Goal: Task Accomplishment & Management: Complete application form

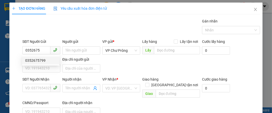
click at [39, 60] on div "0352675799" at bounding box center [40, 60] width 31 height 6
type input "0352675799"
type input "0971121642"
type input "512 GIƯỜNG"
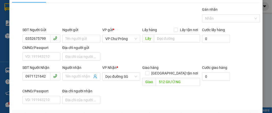
scroll to position [61, 0]
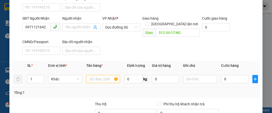
type input "0352675799"
click at [96, 75] on input "text" at bounding box center [103, 79] width 34 height 8
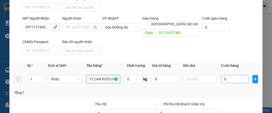
type input "12 CAN RƯỢU CC"
click at [230, 75] on input "0" at bounding box center [234, 79] width 27 height 8
type input "7"
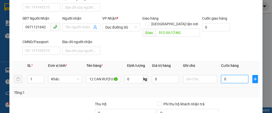
type input "7"
type input "72"
type input "720"
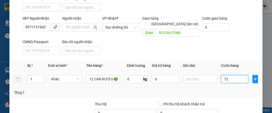
type input "720"
type input "7.200"
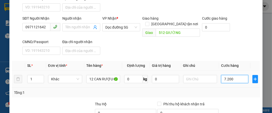
type input "72.000"
type input "720.000"
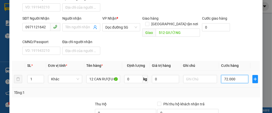
type input "720.000"
type input "7.200.000"
type input "720.000"
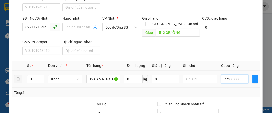
type input "720.000"
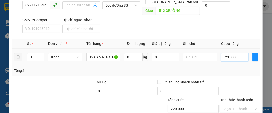
scroll to position [110, 0]
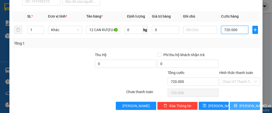
type input "720.000"
click at [241, 103] on span "[PERSON_NAME] và In" at bounding box center [257, 106] width 36 height 6
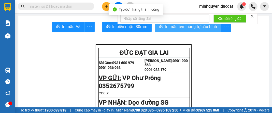
click at [202, 31] on button "In mẫu tem hàng tự cấu hình" at bounding box center [188, 27] width 66 height 10
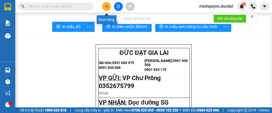
click at [108, 7] on icon "plus" at bounding box center [107, 7] width 4 height 4
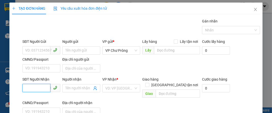
click at [35, 85] on input "SĐT Người Nhận" at bounding box center [36, 88] width 28 height 8
type input "0"
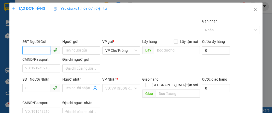
click at [44, 53] on input "SĐT Người Gửi" at bounding box center [36, 50] width 28 height 8
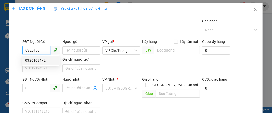
click at [41, 62] on div "0326103472" at bounding box center [40, 60] width 31 height 6
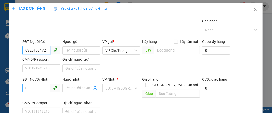
type input "0326103472"
click at [27, 85] on input "0" at bounding box center [36, 88] width 28 height 8
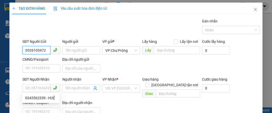
click at [46, 51] on input "0326103472" at bounding box center [36, 50] width 28 height 8
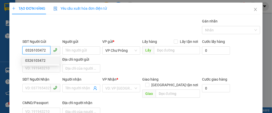
click at [44, 60] on div "0326103472" at bounding box center [40, 60] width 31 height 6
type input "0343562339"
type input "HUỆ"
type input "BÀU BÀN"
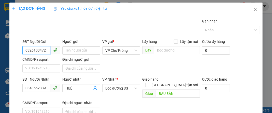
scroll to position [61, 0]
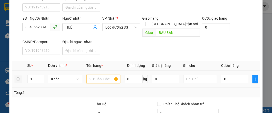
click at [105, 75] on input "text" at bounding box center [103, 79] width 34 height 8
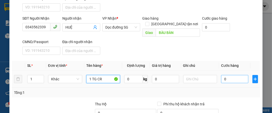
type input "1 TG CR"
click at [233, 75] on input "0" at bounding box center [234, 79] width 27 height 8
type input "7"
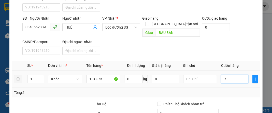
type input "70"
type input "700"
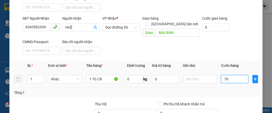
type input "700"
type input "7.000"
type input "70.000"
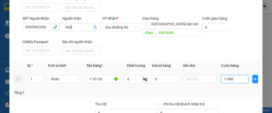
type input "70.000"
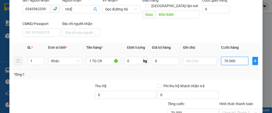
scroll to position [110, 0]
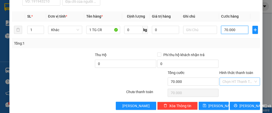
type input "70.000"
click at [235, 78] on input "Hình thức thanh toán" at bounding box center [238, 82] width 31 height 8
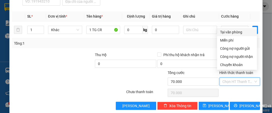
click at [233, 32] on div "Tại văn phòng" at bounding box center [237, 32] width 34 height 6
type input "0"
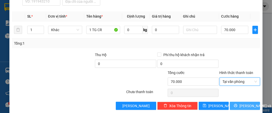
click at [248, 103] on span "[PERSON_NAME] và In" at bounding box center [257, 106] width 36 height 6
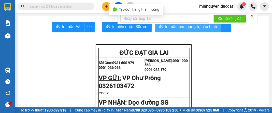
click at [199, 26] on span "In mẫu tem hàng tự cấu hình" at bounding box center [191, 26] width 52 height 6
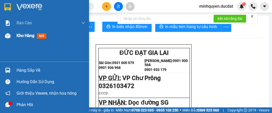
click at [20, 36] on span "Kho hàng" at bounding box center [26, 35] width 18 height 5
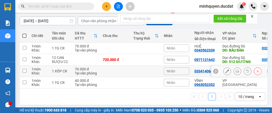
scroll to position [58, 0]
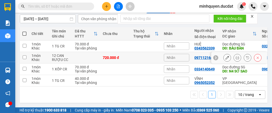
click at [225, 56] on icon at bounding box center [227, 58] width 4 height 4
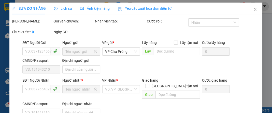
type input "0352675799"
type input "0971121642"
type input "512 GIƯỜNG"
type input "720.000"
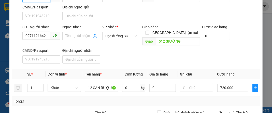
scroll to position [61, 0]
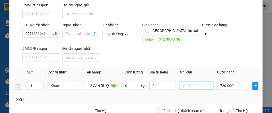
click at [191, 86] on input "text" at bounding box center [196, 85] width 33 height 8
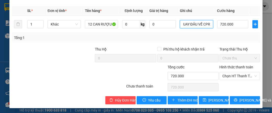
scroll to position [123, 0]
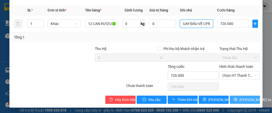
type input "NHẬN CAN RỖNG QUAY ĐẦU VỀ CPR"
click at [243, 97] on span "[PERSON_NAME] và In" at bounding box center [257, 100] width 36 height 6
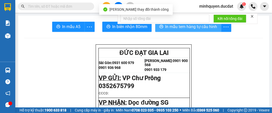
click at [204, 28] on span "In mẫu tem hàng tự cấu hình" at bounding box center [191, 26] width 52 height 6
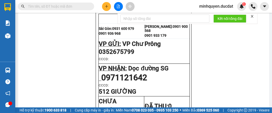
scroll to position [81, 0]
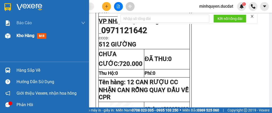
click at [24, 37] on span "Kho hàng" at bounding box center [26, 35] width 18 height 5
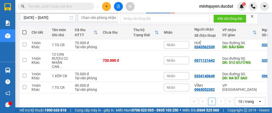
scroll to position [58, 0]
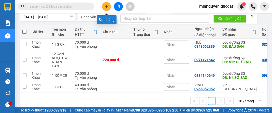
click at [108, 7] on icon "plus" at bounding box center [107, 7] width 4 height 4
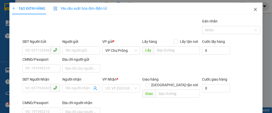
click at [253, 10] on icon "close" at bounding box center [255, 9] width 4 height 4
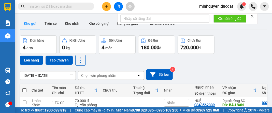
click at [50, 6] on input "text" at bounding box center [58, 7] width 60 height 6
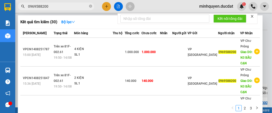
type input "0969588200"
click at [183, 7] on div at bounding box center [136, 56] width 272 height 113
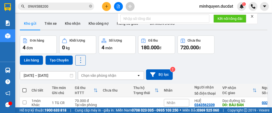
click at [63, 6] on input "0969588200" at bounding box center [58, 7] width 60 height 6
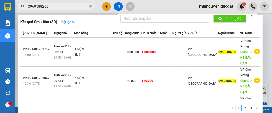
click at [266, 41] on div at bounding box center [136, 56] width 272 height 113
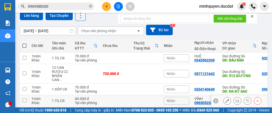
scroll to position [66, 0]
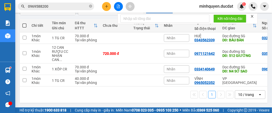
click at [108, 8] on button at bounding box center [106, 6] width 9 height 9
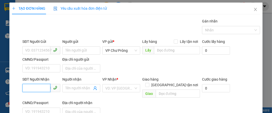
click at [44, 84] on input "SĐT Người Nhận" at bounding box center [36, 88] width 28 height 8
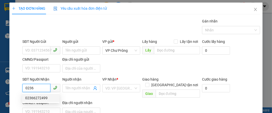
drag, startPoint x: 46, startPoint y: 97, endPoint x: 65, endPoint y: 80, distance: 24.7
click at [47, 94] on div "02366272499" at bounding box center [40, 98] width 37 height 8
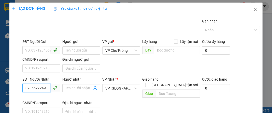
type input "02366272499"
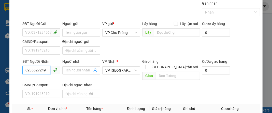
scroll to position [61, 0]
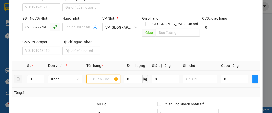
click at [90, 75] on input "text" at bounding box center [103, 79] width 34 height 8
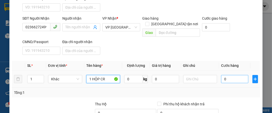
type input "1 HỘP CR"
click at [238, 75] on input "0" at bounding box center [234, 79] width 27 height 8
type input "3"
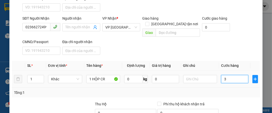
type input "30"
type input "300"
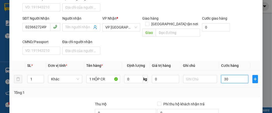
type input "300"
type input "3.000"
type input "30.000"
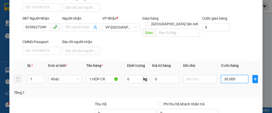
type input "30.000"
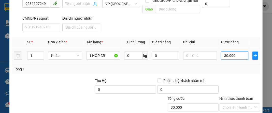
scroll to position [110, 0]
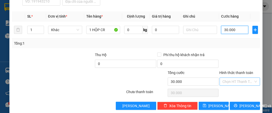
type input "30.000"
click at [237, 78] on input "Hình thức thanh toán" at bounding box center [238, 82] width 31 height 8
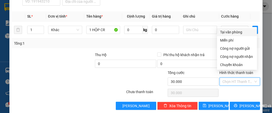
click at [236, 34] on div "Tại văn phòng" at bounding box center [237, 32] width 34 height 6
type input "0"
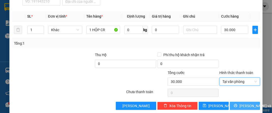
click at [244, 103] on span "[PERSON_NAME] và In" at bounding box center [257, 106] width 36 height 6
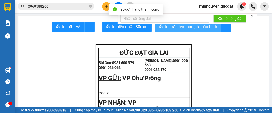
click at [201, 30] on button "In mẫu tem hàng tự cấu hình" at bounding box center [188, 27] width 66 height 10
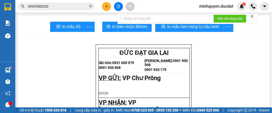
click at [103, 7] on button at bounding box center [106, 6] width 9 height 9
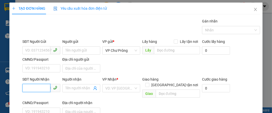
click at [37, 87] on input "SĐT Người Nhận" at bounding box center [36, 88] width 28 height 8
type input "0967525254"
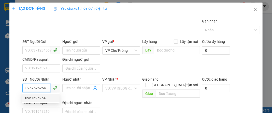
click at [39, 100] on div "0967525254" at bounding box center [40, 98] width 31 height 6
checkbox input "true"
type input "935/20/4A [PERSON_NAME] PHÁT [GEOGRAPHIC_DATA]"
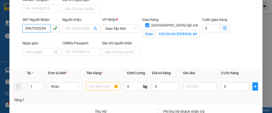
scroll to position [61, 0]
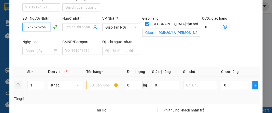
type input "0967525254"
click at [99, 81] on input "text" at bounding box center [103, 85] width 34 height 8
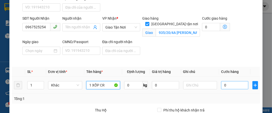
type input "1 XỐP CR"
click at [226, 81] on input "0" at bounding box center [234, 85] width 27 height 8
type input "5"
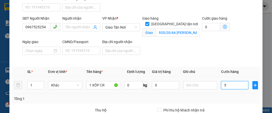
type input "50"
type input "500"
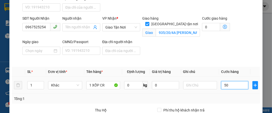
type input "500"
type input "5.000"
type input "50.000"
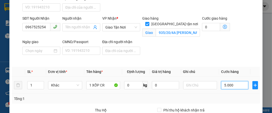
type input "50.000"
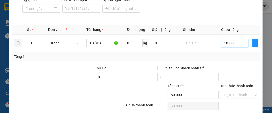
scroll to position [116, 0]
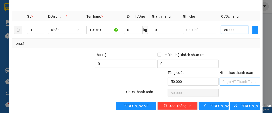
type input "50.000"
click at [232, 78] on input "Hình thức thanh toán" at bounding box center [238, 82] width 31 height 8
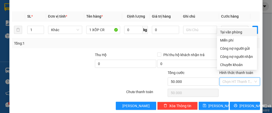
click at [236, 33] on div "Tại văn phòng" at bounding box center [237, 32] width 34 height 6
type input "0"
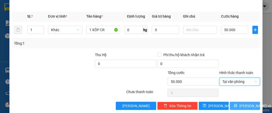
click at [245, 103] on span "[PERSON_NAME] và In" at bounding box center [257, 106] width 36 height 6
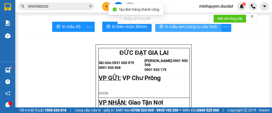
click at [206, 27] on span "In mẫu tem hàng tự cấu hình" at bounding box center [191, 26] width 52 height 6
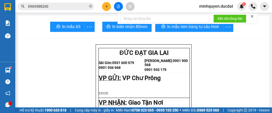
click at [108, 6] on icon "plus" at bounding box center [107, 7] width 4 height 4
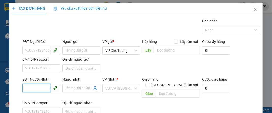
click at [39, 86] on input "SĐT Người Nhận" at bounding box center [36, 88] width 28 height 8
type input "0962878927"
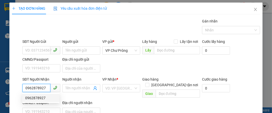
click at [43, 100] on div "0962878927" at bounding box center [40, 98] width 31 height 6
checkbox input "true"
type input "112 lý phục man p bình thuận q7"
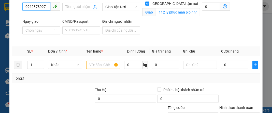
scroll to position [102, 0]
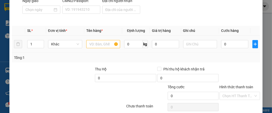
type input "0962878927"
click at [97, 40] on input "text" at bounding box center [103, 44] width 34 height 8
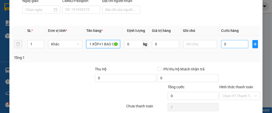
type input "1 XỐP+1 BAO CR"
click at [233, 40] on input "0" at bounding box center [234, 44] width 27 height 8
type input "1"
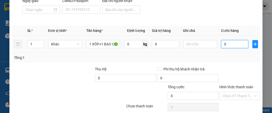
type input "1"
type input "10"
type input "100"
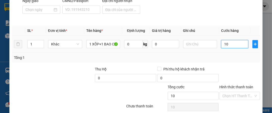
type input "100"
type input "1.000"
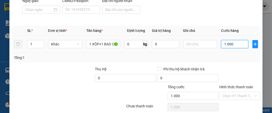
type input "10.000"
type input "100.000"
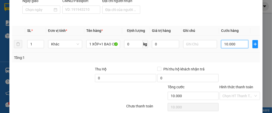
type input "100.000"
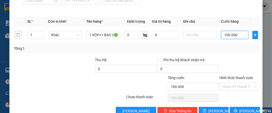
scroll to position [116, 0]
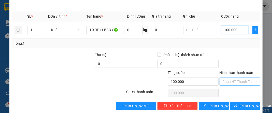
type input "100.000"
click at [235, 78] on input "Hình thức thanh toán" at bounding box center [238, 82] width 31 height 8
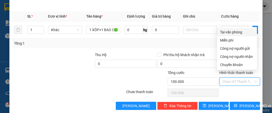
click at [239, 33] on div "Tại văn phòng" at bounding box center [237, 32] width 34 height 6
type input "0"
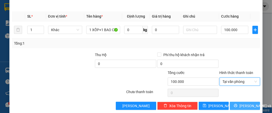
click at [243, 102] on button "[PERSON_NAME] và In" at bounding box center [245, 106] width 30 height 8
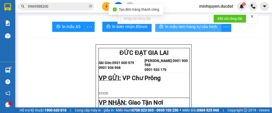
click at [202, 31] on button "In mẫu tem hàng tự cấu hình" at bounding box center [188, 27] width 66 height 10
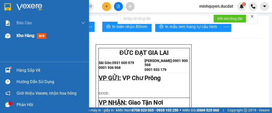
click at [28, 36] on span "Kho hàng" at bounding box center [26, 35] width 18 height 5
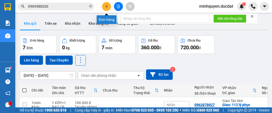
click at [105, 5] on icon "plus" at bounding box center [107, 7] width 4 height 4
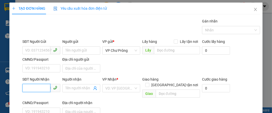
click at [38, 85] on input "SĐT Người Nhận" at bounding box center [36, 88] width 28 height 8
click at [43, 96] on div "0398293918 - LY" at bounding box center [40, 98] width 31 height 6
type input "0398293918"
type input "LY"
type input "CẦU BÀ BẦU"
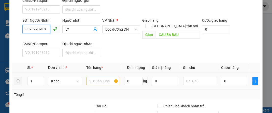
scroll to position [61, 0]
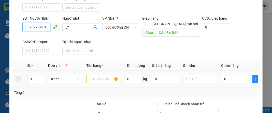
type input "0398293918"
click at [100, 75] on input "text" at bounding box center [103, 79] width 34 height 8
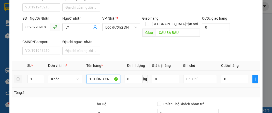
type input "1 THÙNG CR"
click at [235, 75] on input "0" at bounding box center [234, 79] width 27 height 8
type input "6"
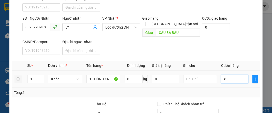
type input "60"
type input "600"
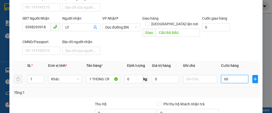
type input "600"
type input "6.000"
type input "60.000"
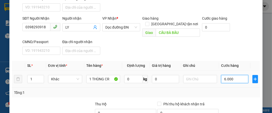
type input "60.000"
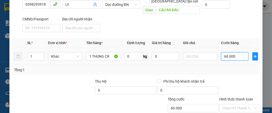
scroll to position [110, 0]
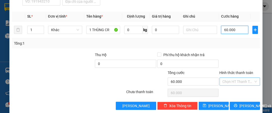
type input "60.000"
click at [234, 78] on input "Hình thức thanh toán" at bounding box center [238, 82] width 31 height 8
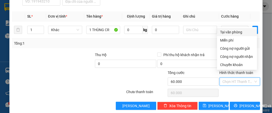
click at [236, 32] on div "Tại văn phòng" at bounding box center [237, 32] width 34 height 6
type input "0"
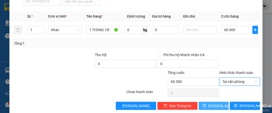
click at [213, 103] on span "[PERSON_NAME]" at bounding box center [221, 106] width 27 height 6
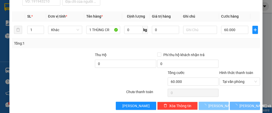
type input "0"
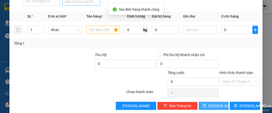
scroll to position [49, 0]
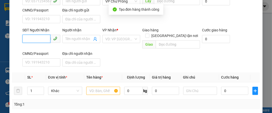
click at [39, 37] on input "SĐT Người Nhận" at bounding box center [36, 39] width 28 height 8
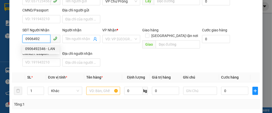
click at [44, 48] on div "0906492346 - LAN" at bounding box center [40, 49] width 31 height 6
type input "0906492346"
type input "LAN"
type input "CX HOÀN MỸ"
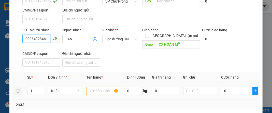
type input "0906492346"
click at [98, 86] on input "text" at bounding box center [103, 90] width 34 height 8
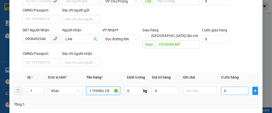
type input "1 THÙNG CR"
click at [233, 86] on input "0" at bounding box center [234, 90] width 27 height 8
type input "7"
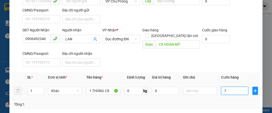
type input "70"
type input "700"
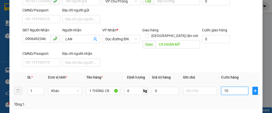
type input "700"
type input "7.000"
type input "70.000"
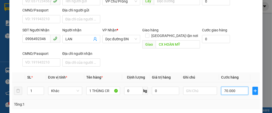
type input "70.000"
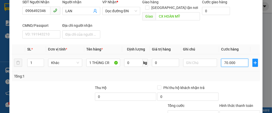
scroll to position [110, 0]
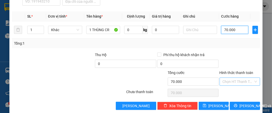
type input "70.000"
click at [239, 78] on input "Hình thức thanh toán" at bounding box center [238, 82] width 31 height 8
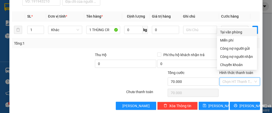
click at [235, 33] on div "Tại văn phòng" at bounding box center [237, 32] width 34 height 6
type input "0"
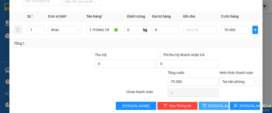
click at [219, 102] on button "[PERSON_NAME]" at bounding box center [214, 106] width 30 height 8
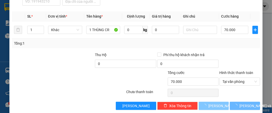
type input "0"
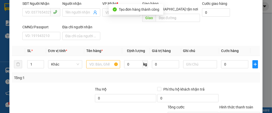
scroll to position [49, 0]
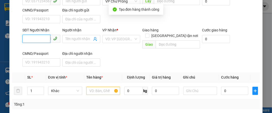
click at [44, 39] on input "SĐT Người Nhận" at bounding box center [36, 39] width 28 height 8
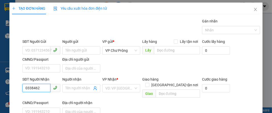
scroll to position [0, 0]
type input "0338462"
click at [249, 10] on span "Close" at bounding box center [255, 10] width 14 height 14
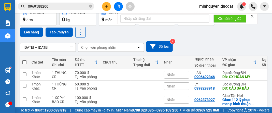
scroll to position [41, 0]
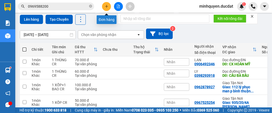
click at [104, 8] on button at bounding box center [106, 6] width 9 height 9
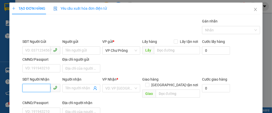
click at [35, 89] on input "SĐT Người Nhận" at bounding box center [36, 88] width 28 height 8
type input "0338462217"
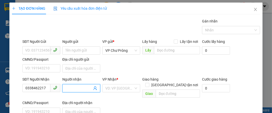
click at [70, 89] on input "Người nhận" at bounding box center [78, 88] width 27 height 6
type input "CHUNG"
click at [117, 89] on input "search" at bounding box center [119, 88] width 28 height 8
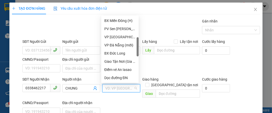
scroll to position [122, 0]
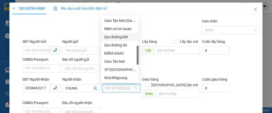
click at [124, 38] on div "Dọc đường ĐN" at bounding box center [119, 37] width 31 height 6
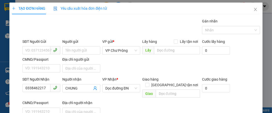
click at [173, 83] on div "Giao hàng [GEOGRAPHIC_DATA] tận nơi" at bounding box center [171, 82] width 58 height 13
click at [167, 92] on div "Giao hàng [GEOGRAPHIC_DATA] tận nơi [GEOGRAPHIC_DATA]" at bounding box center [171, 87] width 58 height 23
click at [168, 89] on input "text" at bounding box center [178, 93] width 44 height 8
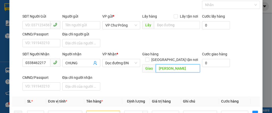
scroll to position [61, 0]
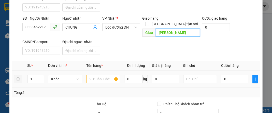
type input "[PERSON_NAME]"
click at [102, 75] on input "text" at bounding box center [103, 79] width 34 height 8
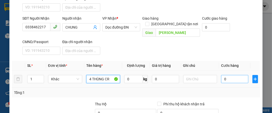
type input "4 THÙNG CR"
click at [229, 75] on input "0" at bounding box center [234, 79] width 27 height 8
type input "2"
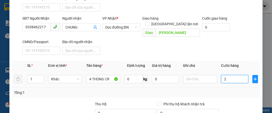
type input "24"
type input "240"
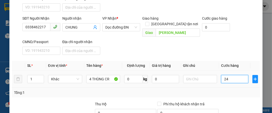
type input "240"
type input "2.400"
type input "24.000"
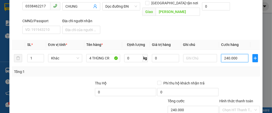
scroll to position [110, 0]
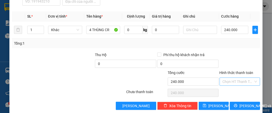
click at [232, 78] on input "Hình thức thanh toán" at bounding box center [238, 82] width 31 height 8
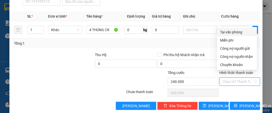
click at [243, 33] on div "Tại văn phòng" at bounding box center [237, 32] width 34 height 6
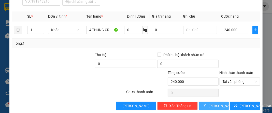
click at [221, 102] on button "[PERSON_NAME]" at bounding box center [214, 106] width 30 height 8
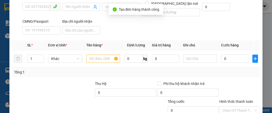
scroll to position [49, 0]
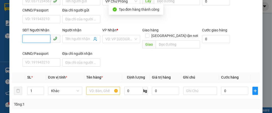
click at [46, 37] on input "SĐT Người Nhận" at bounding box center [36, 39] width 28 height 8
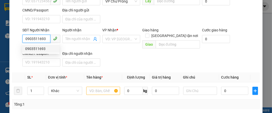
click at [49, 48] on div "0903511693" at bounding box center [40, 49] width 31 height 6
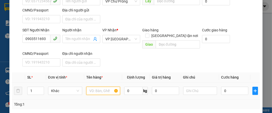
click at [91, 86] on input "text" at bounding box center [103, 90] width 34 height 8
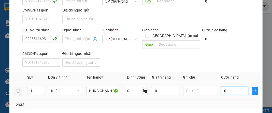
click at [230, 86] on input "0" at bounding box center [234, 90] width 27 height 8
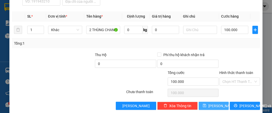
click at [218, 102] on button "[PERSON_NAME]" at bounding box center [214, 106] width 30 height 8
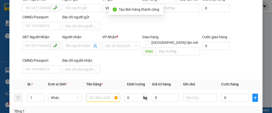
scroll to position [0, 0]
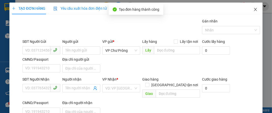
click at [254, 9] on icon "close" at bounding box center [255, 9] width 3 height 3
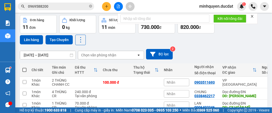
scroll to position [61, 0]
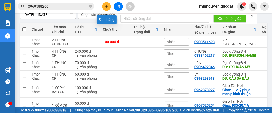
click at [108, 6] on button at bounding box center [106, 6] width 9 height 9
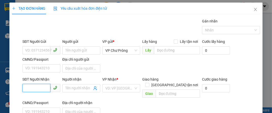
click at [36, 86] on input "SĐT Người Nhận" at bounding box center [36, 88] width 28 height 8
click at [124, 88] on input "search" at bounding box center [119, 88] width 28 height 8
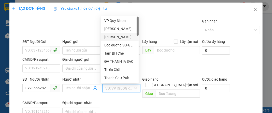
scroll to position [61, 0]
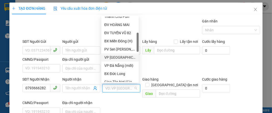
click at [120, 58] on div "VP [GEOGRAPHIC_DATA]" at bounding box center [119, 57] width 31 height 6
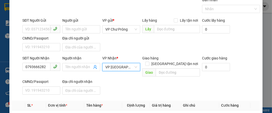
scroll to position [61, 0]
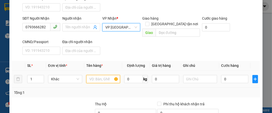
click at [94, 75] on input "text" at bounding box center [103, 79] width 34 height 8
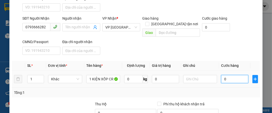
click at [232, 75] on input "0" at bounding box center [234, 79] width 27 height 8
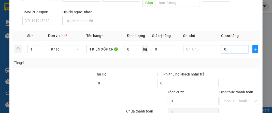
scroll to position [110, 0]
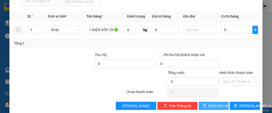
click at [214, 103] on span "[PERSON_NAME]" at bounding box center [221, 106] width 27 height 6
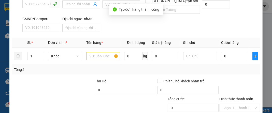
scroll to position [49, 0]
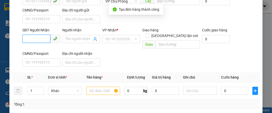
click at [37, 36] on input "SĐT Người Nhận" at bounding box center [36, 39] width 28 height 8
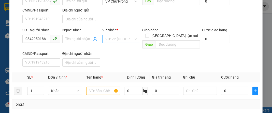
click at [110, 35] on input "search" at bounding box center [119, 39] width 28 height 8
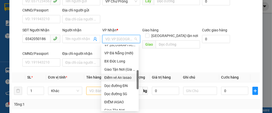
scroll to position [81, 0]
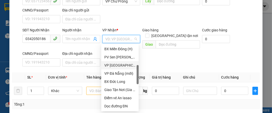
click at [123, 66] on div "VP [GEOGRAPHIC_DATA]" at bounding box center [119, 65] width 31 height 6
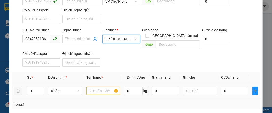
scroll to position [69, 0]
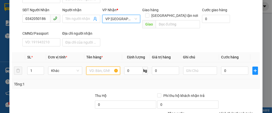
click at [104, 66] on input "text" at bounding box center [103, 70] width 34 height 8
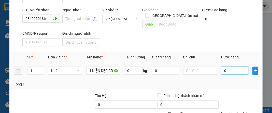
click at [235, 66] on input "0" at bounding box center [234, 70] width 27 height 8
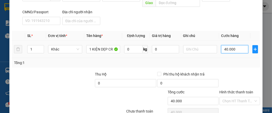
scroll to position [110, 0]
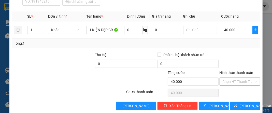
click at [233, 78] on input "Hình thức thanh toán" at bounding box center [238, 82] width 31 height 8
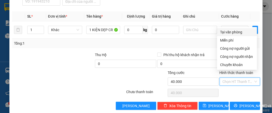
click at [236, 33] on div "Tại văn phòng" at bounding box center [237, 32] width 34 height 6
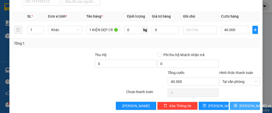
click at [244, 103] on span "[PERSON_NAME] và In" at bounding box center [257, 106] width 36 height 6
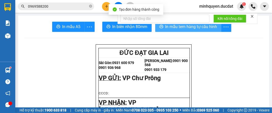
click at [206, 26] on span "In mẫu tem hàng tự cấu hình" at bounding box center [191, 26] width 52 height 6
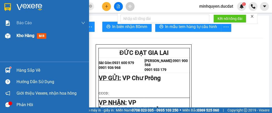
click at [26, 36] on span "Kho hàng" at bounding box center [26, 35] width 18 height 5
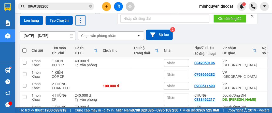
scroll to position [41, 0]
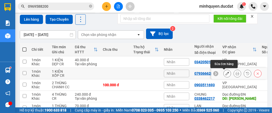
click at [226, 74] on button at bounding box center [227, 73] width 7 height 9
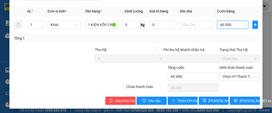
scroll to position [123, 0]
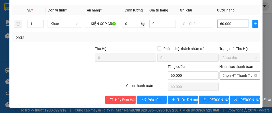
click at [236, 76] on span "Chọn HT Thanh Toán" at bounding box center [240, 75] width 34 height 8
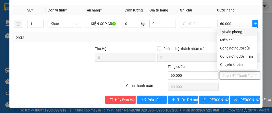
click at [230, 35] on div "Tại văn phòng" at bounding box center [237, 32] width 40 height 8
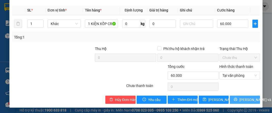
click at [252, 97] on span "[PERSON_NAME] và In" at bounding box center [257, 100] width 36 height 6
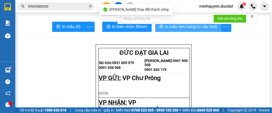
click at [200, 30] on button "In mẫu tem hàng tự cấu hình" at bounding box center [188, 27] width 66 height 10
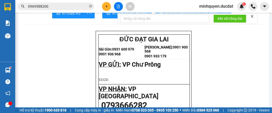
scroll to position [41, 0]
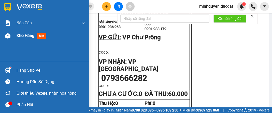
click at [21, 35] on span "Kho hàng" at bounding box center [26, 35] width 18 height 5
